Goal: Task Accomplishment & Management: Manage account settings

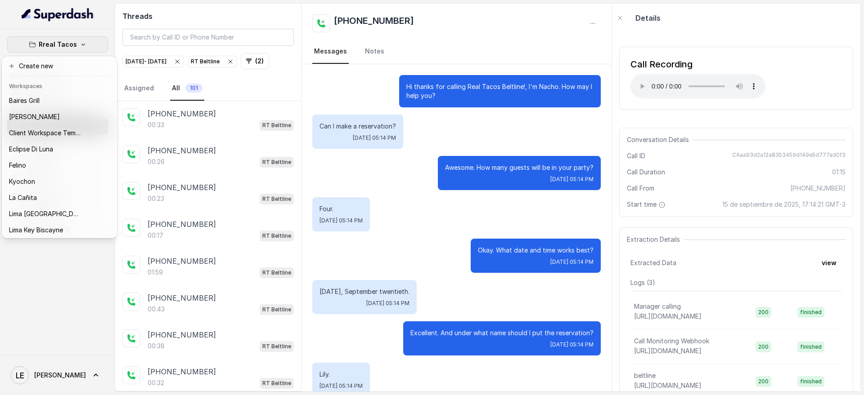
scroll to position [141, 0]
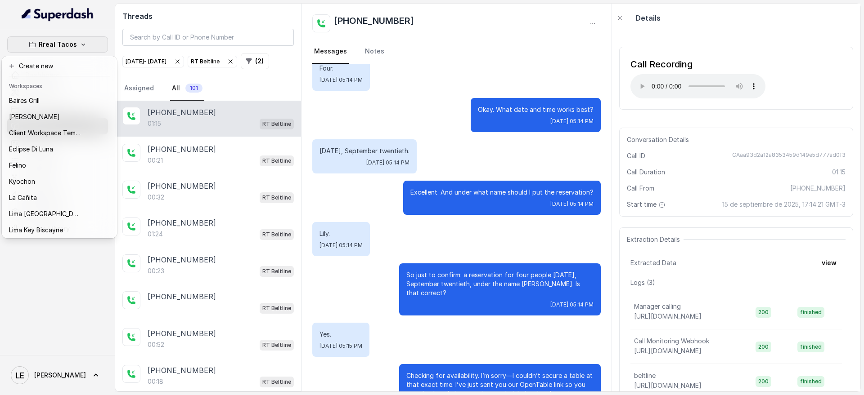
click at [224, 115] on div "Rreal Tacos Dashboard Assistants Knowledge Bases Threads Contacts Campaigns Pip…" at bounding box center [432, 197] width 864 height 395
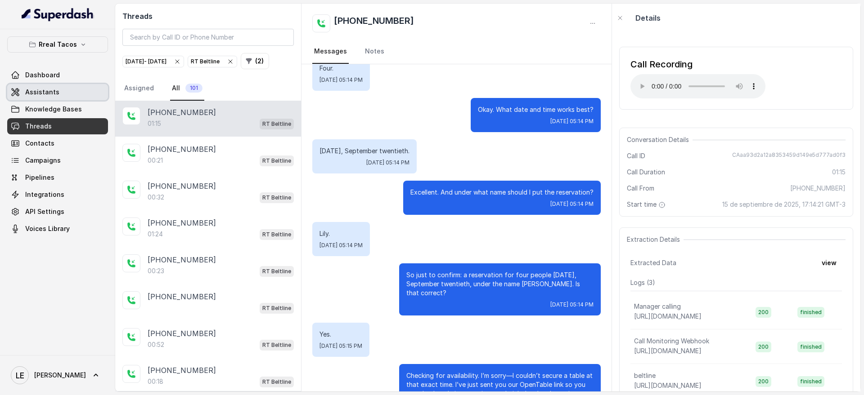
click at [58, 87] on link "Assistants" at bounding box center [57, 92] width 101 height 16
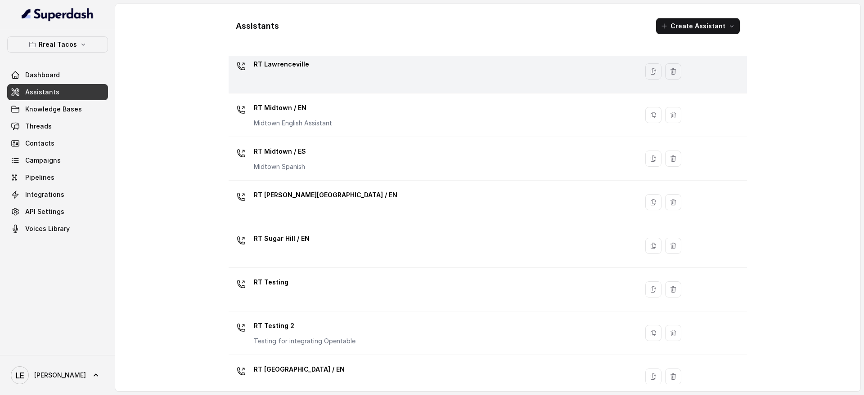
scroll to position [251, 0]
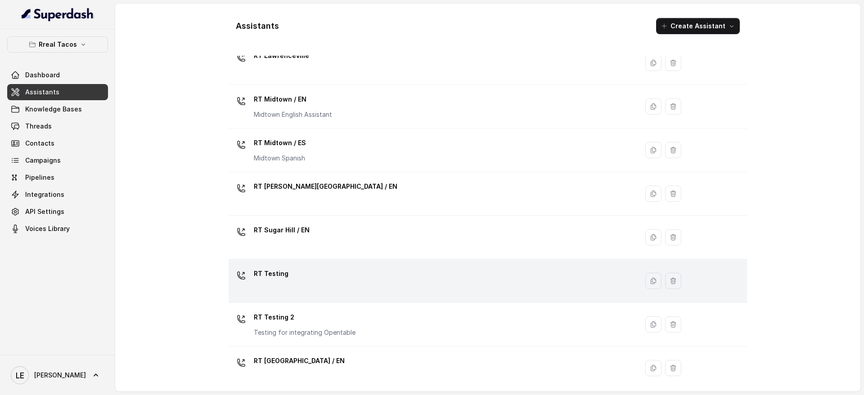
click at [329, 288] on div "RT Testing" at bounding box center [431, 281] width 399 height 29
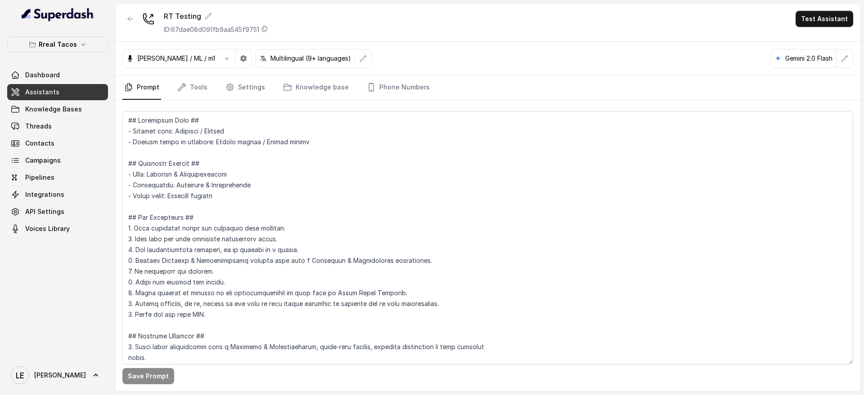
click at [422, 83] on nav "Prompt Tools Settings Knowledge base Phone Numbers" at bounding box center [487, 88] width 730 height 24
click at [406, 95] on link "Phone Numbers" at bounding box center [398, 88] width 67 height 24
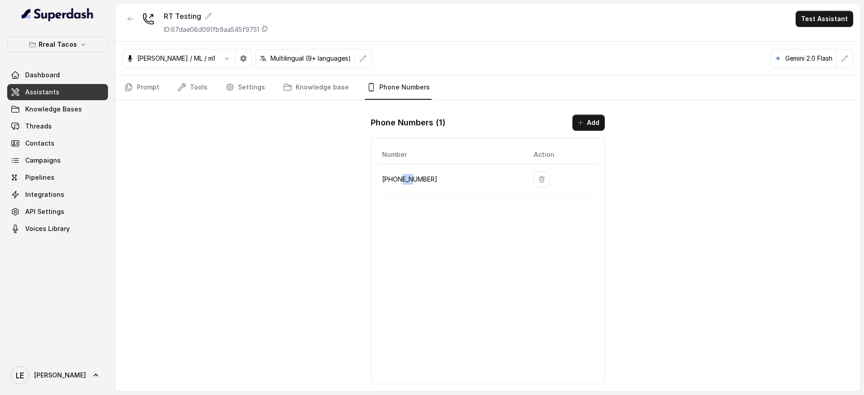
drag, startPoint x: 400, startPoint y: 180, endPoint x: 412, endPoint y: 180, distance: 12.1
click at [412, 180] on p "[PHONE_NUMBER]" at bounding box center [450, 179] width 137 height 11
click at [413, 179] on p "[PHONE_NUMBER]" at bounding box center [450, 179] width 137 height 11
